Goal: Navigation & Orientation: Find specific page/section

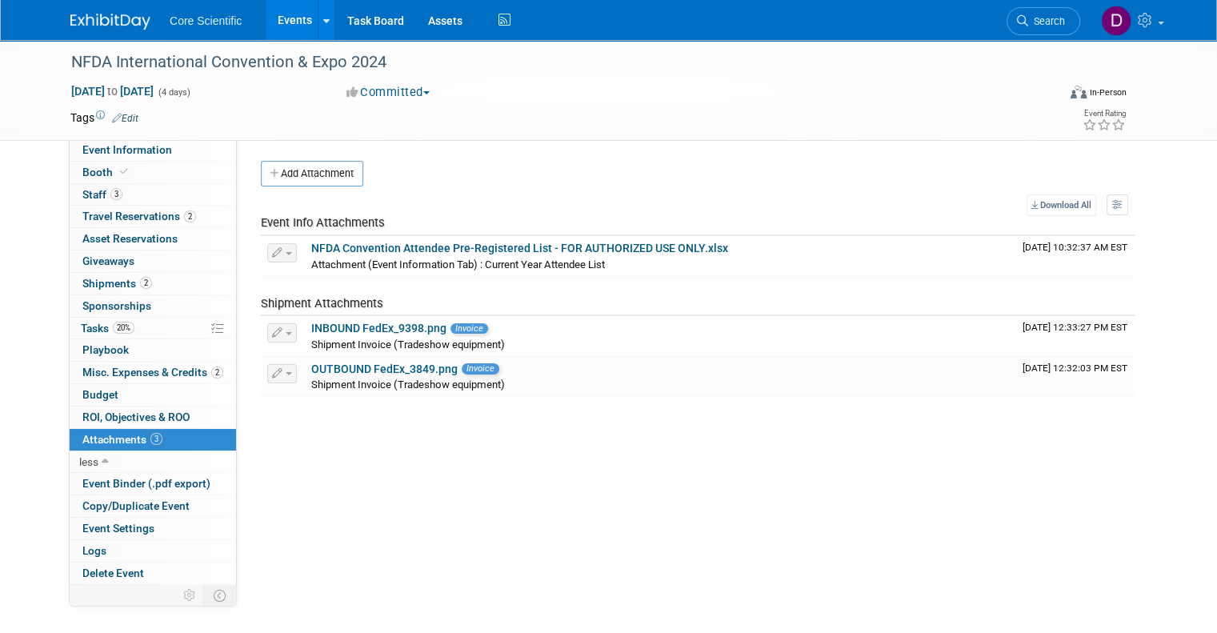
click at [268, 18] on link "Events" at bounding box center [295, 20] width 58 height 40
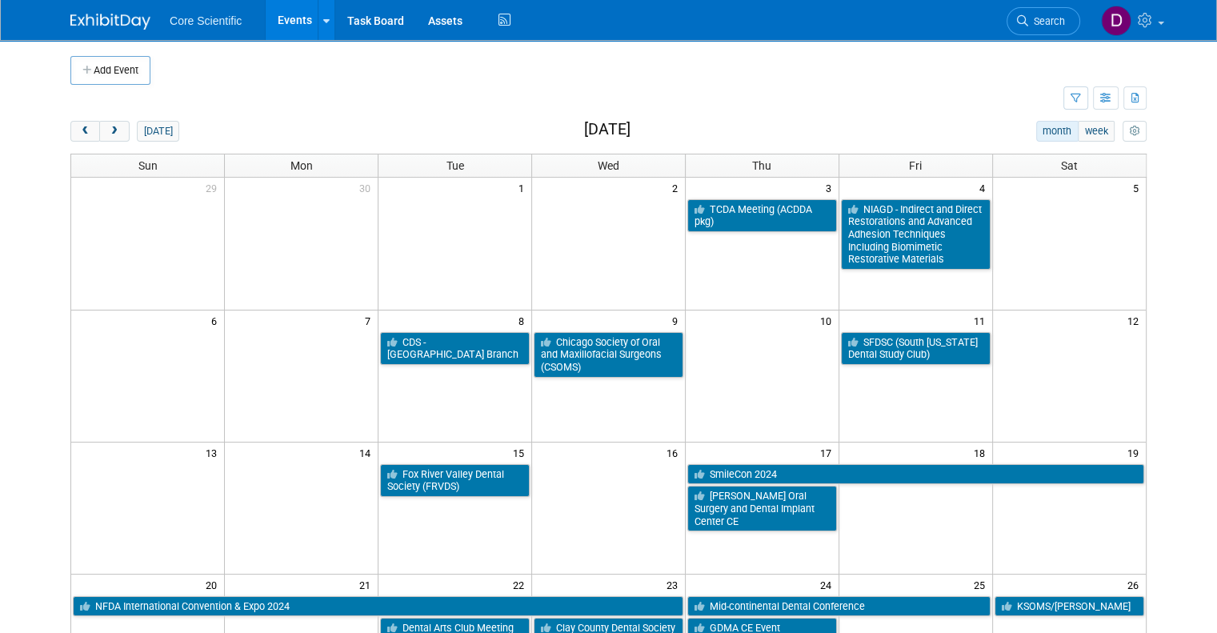
click at [266, 15] on link "Events" at bounding box center [295, 20] width 58 height 40
click at [1112, 95] on icon "button" at bounding box center [1106, 99] width 12 height 10
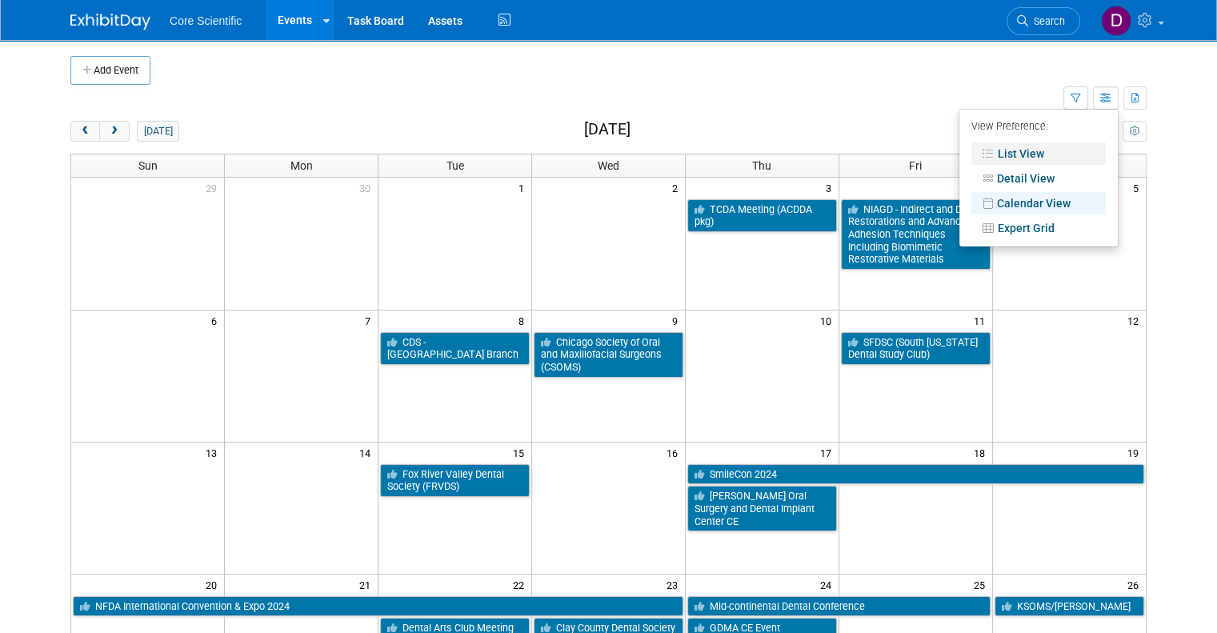
click at [1013, 154] on link "List View" at bounding box center [1038, 153] width 134 height 22
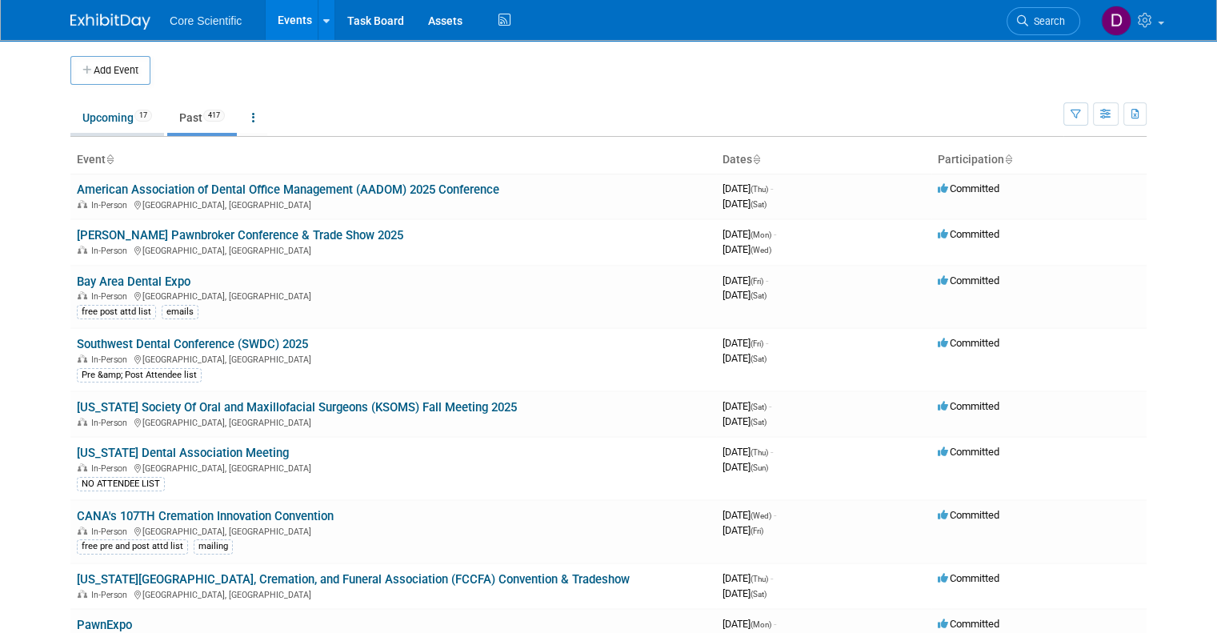
click at [91, 118] on link "Upcoming 17" at bounding box center [117, 117] width 94 height 30
